Goal: Find specific page/section: Find specific page/section

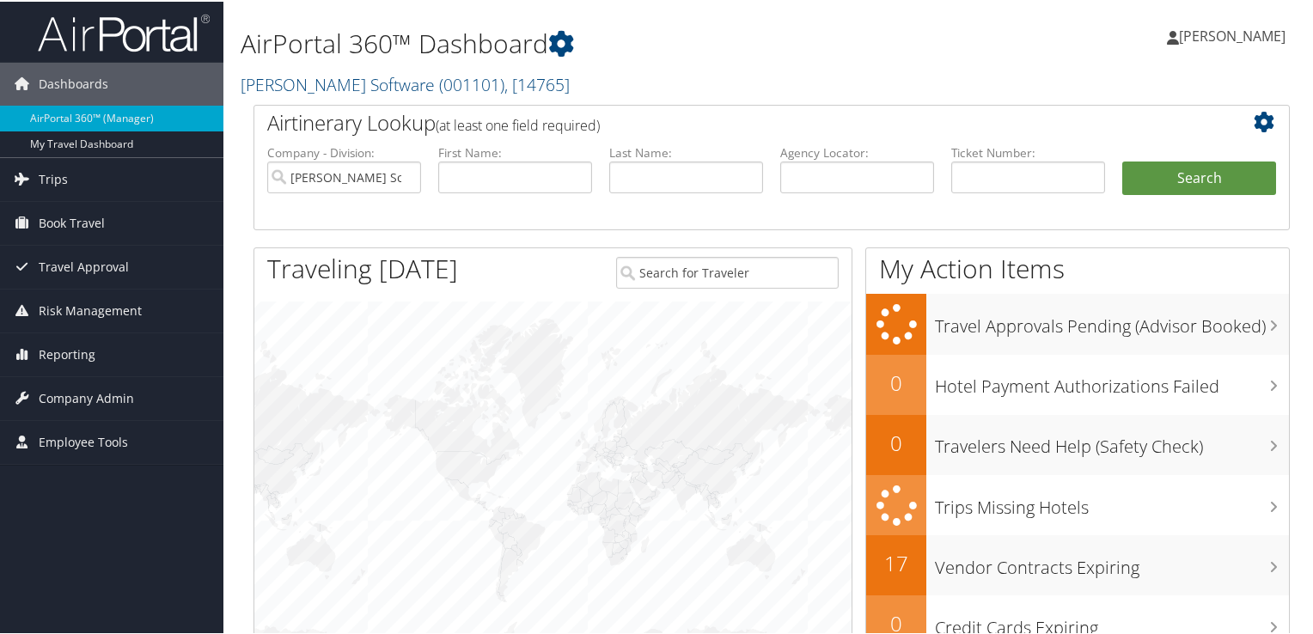
scroll to position [86, 0]
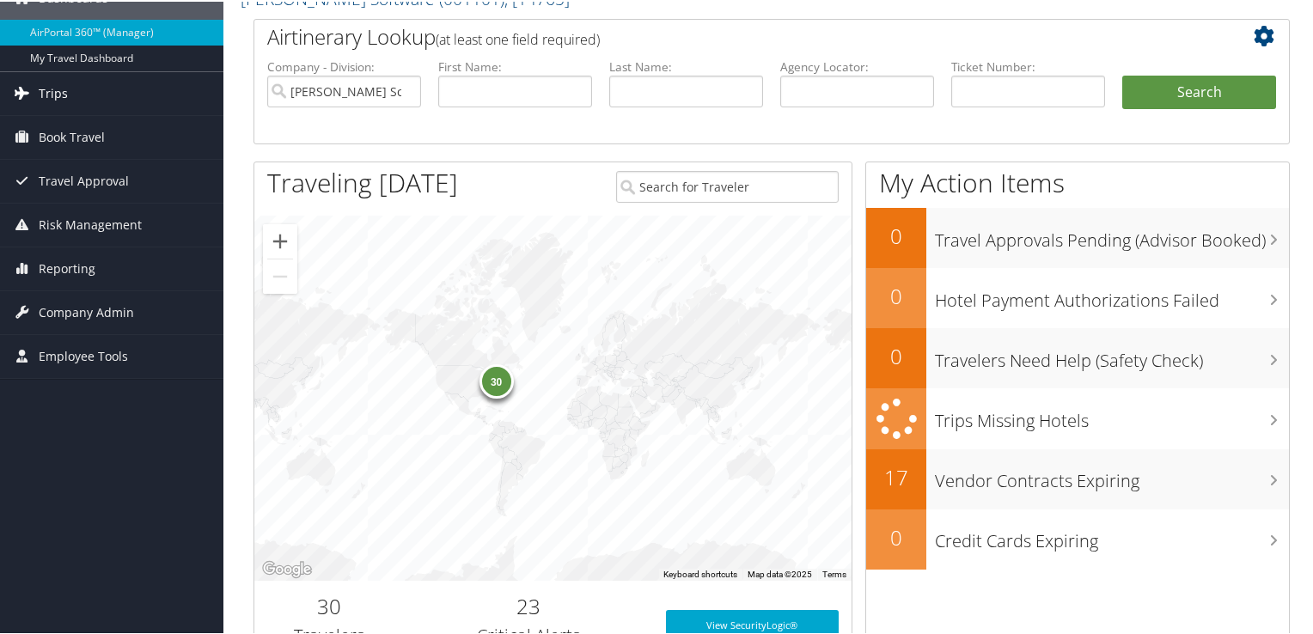
click at [51, 88] on span "Trips" at bounding box center [53, 91] width 29 height 43
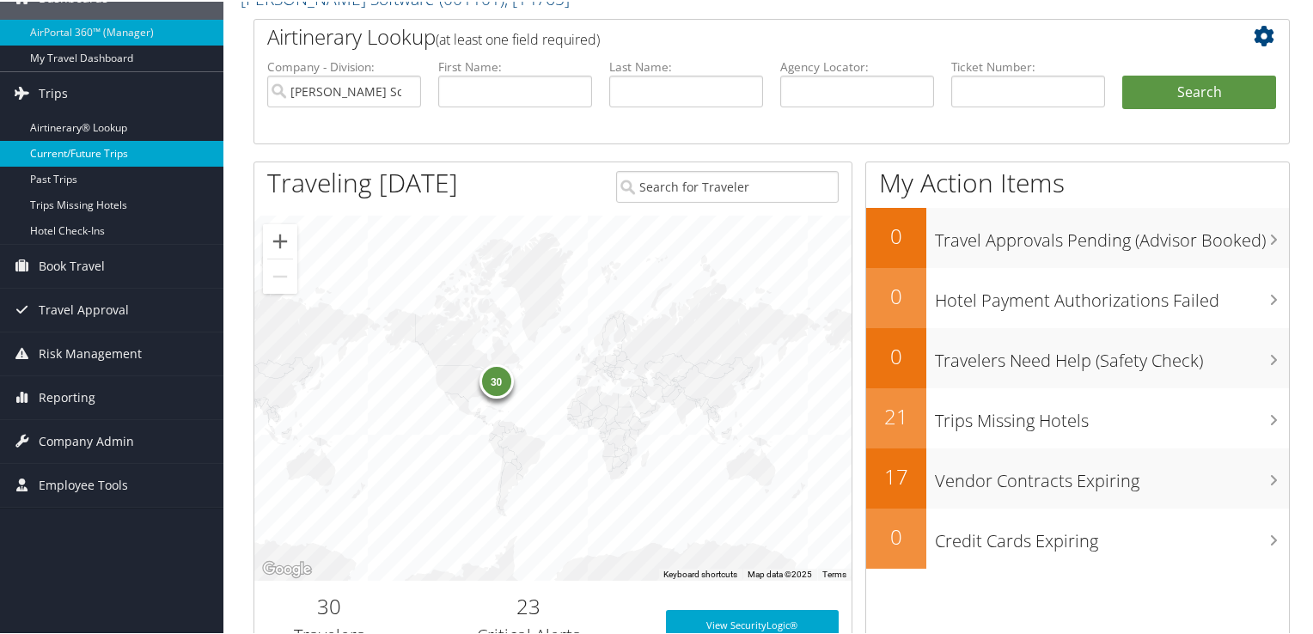
click at [61, 146] on link "Current/Future Trips" at bounding box center [111, 152] width 223 height 26
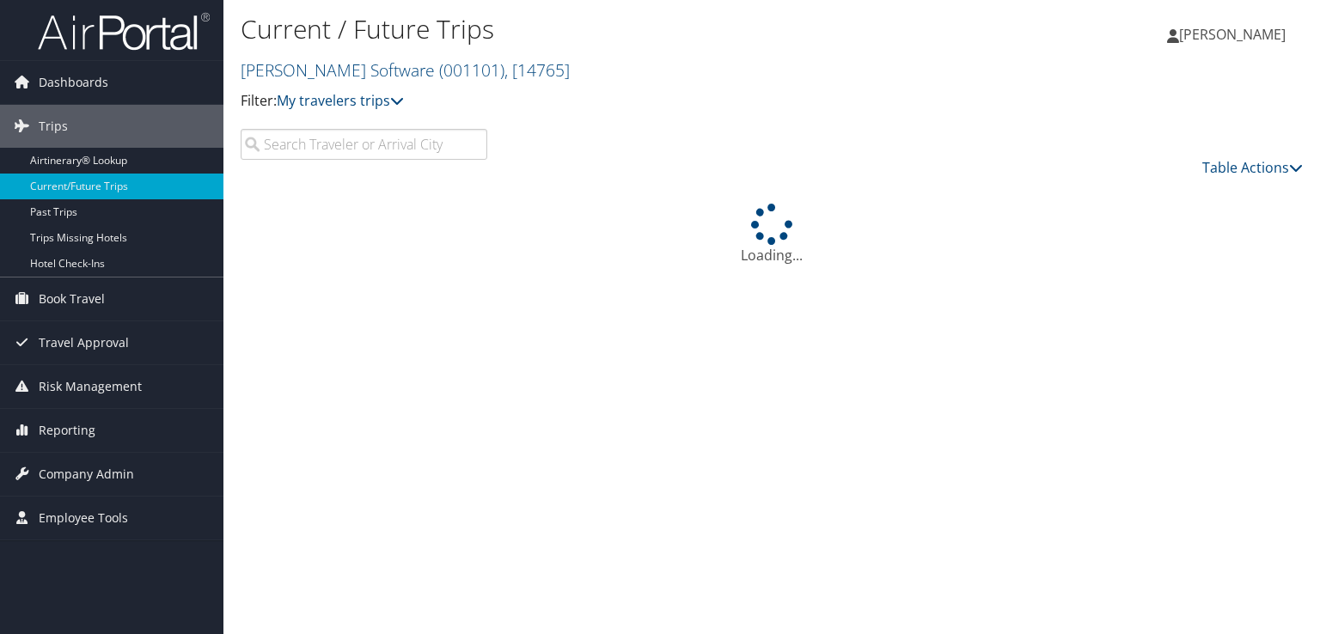
click at [333, 147] on input "search" at bounding box center [364, 144] width 247 height 31
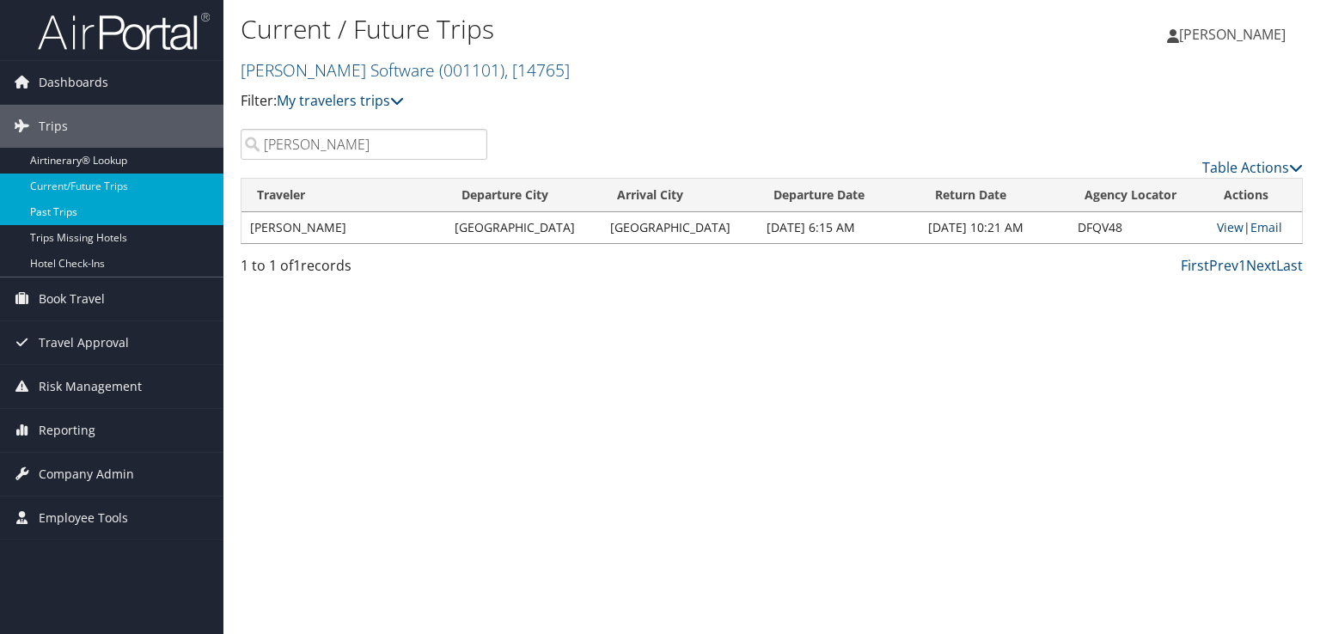
type input "gargala"
click at [62, 209] on link "Past Trips" at bounding box center [111, 212] width 223 height 26
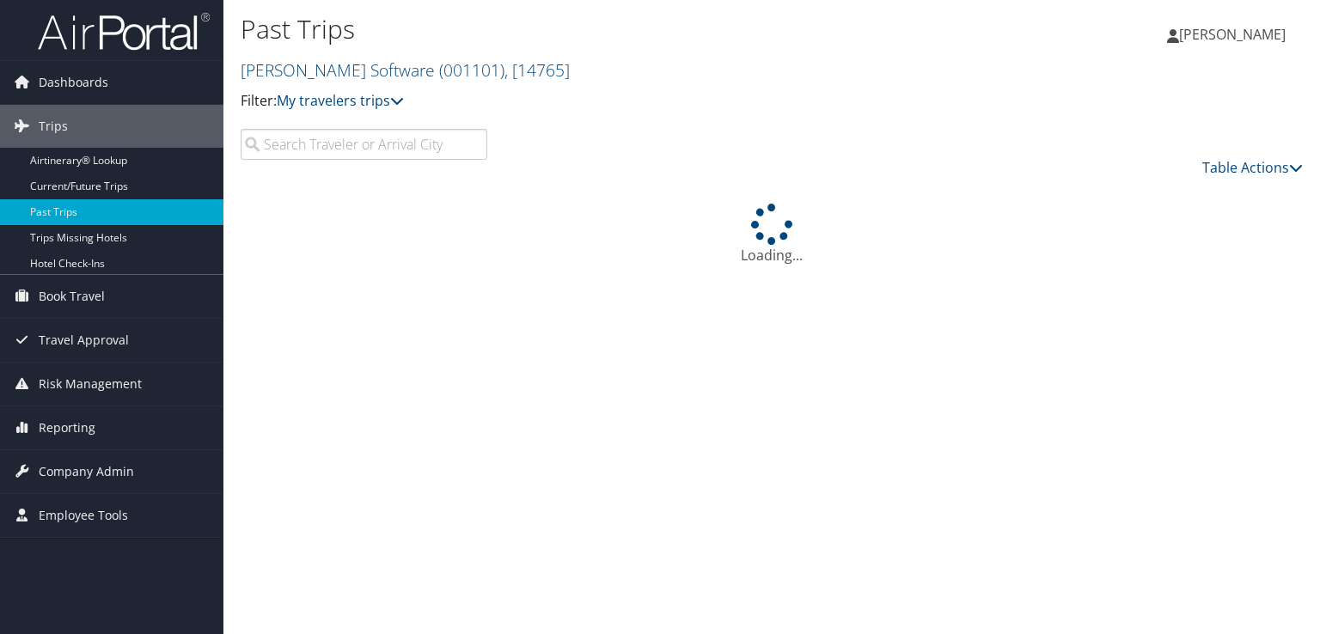
click at [338, 139] on input "search" at bounding box center [364, 144] width 247 height 31
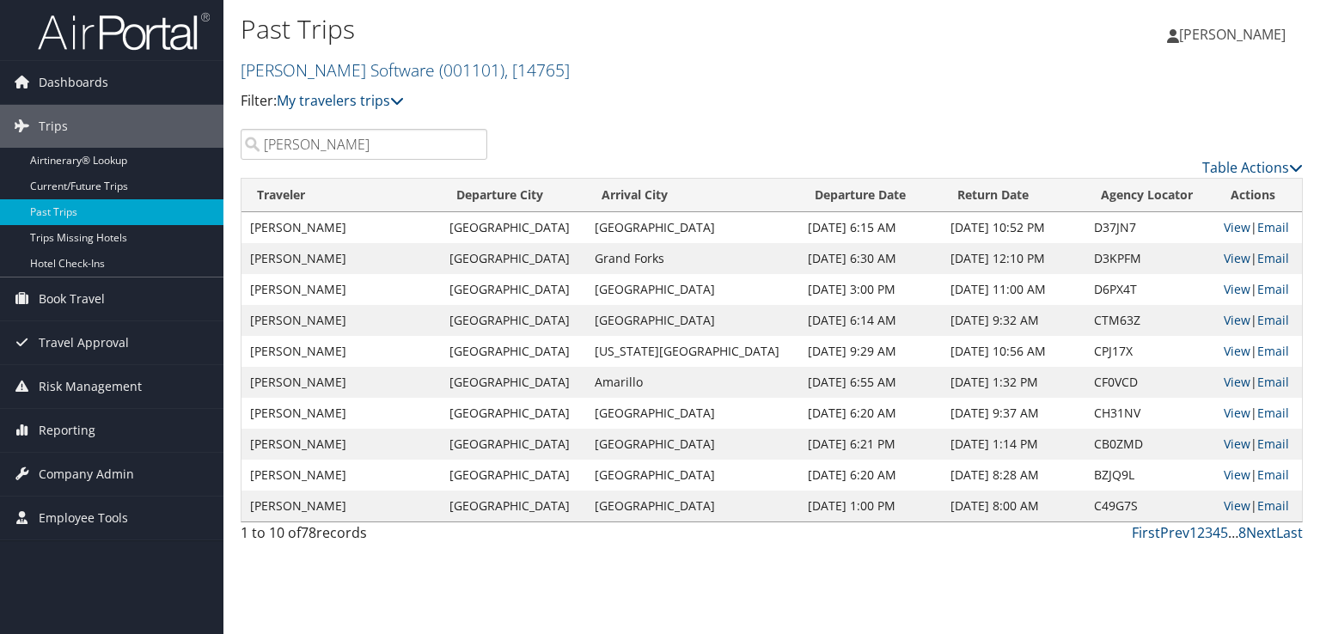
type input "[PERSON_NAME]"
